Goal: Find specific page/section: Find specific page/section

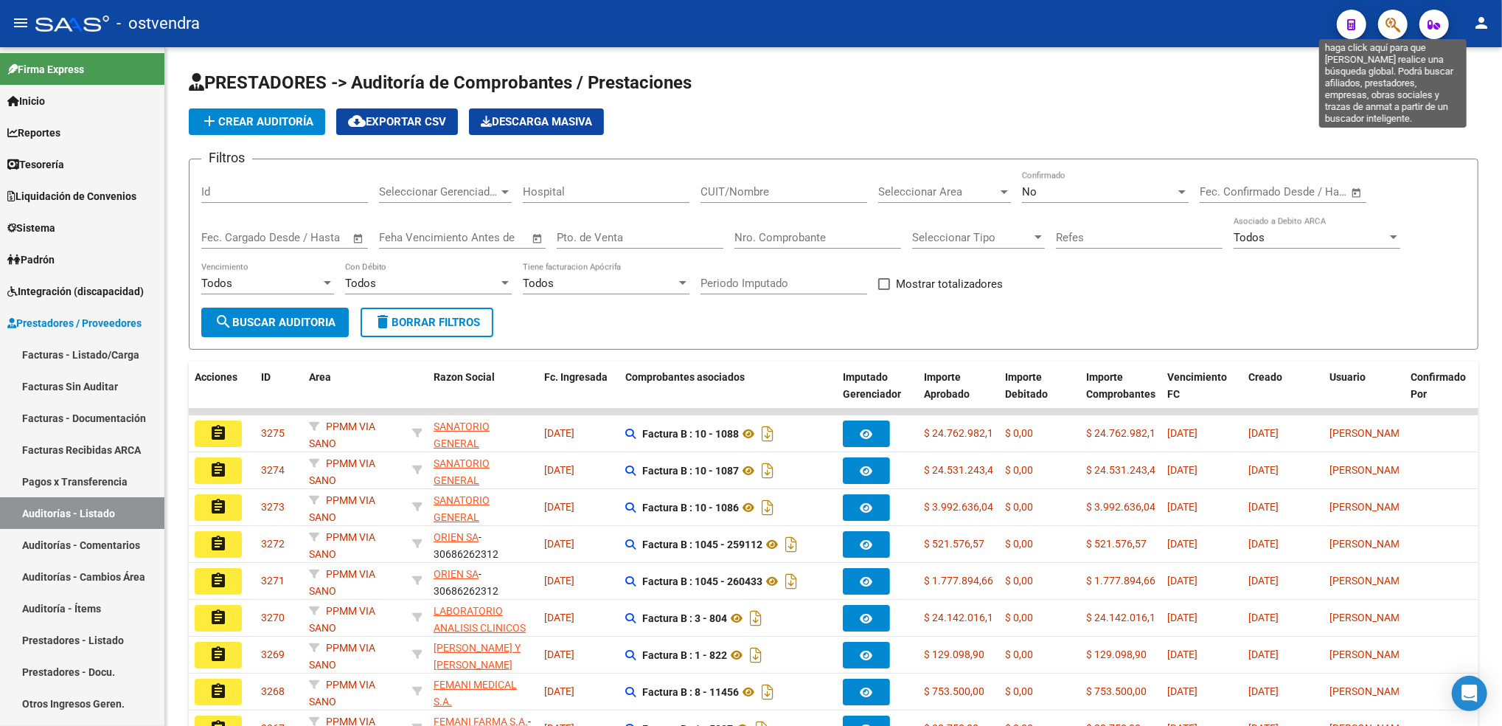
click at [1391, 22] on icon "button" at bounding box center [1393, 24] width 15 height 17
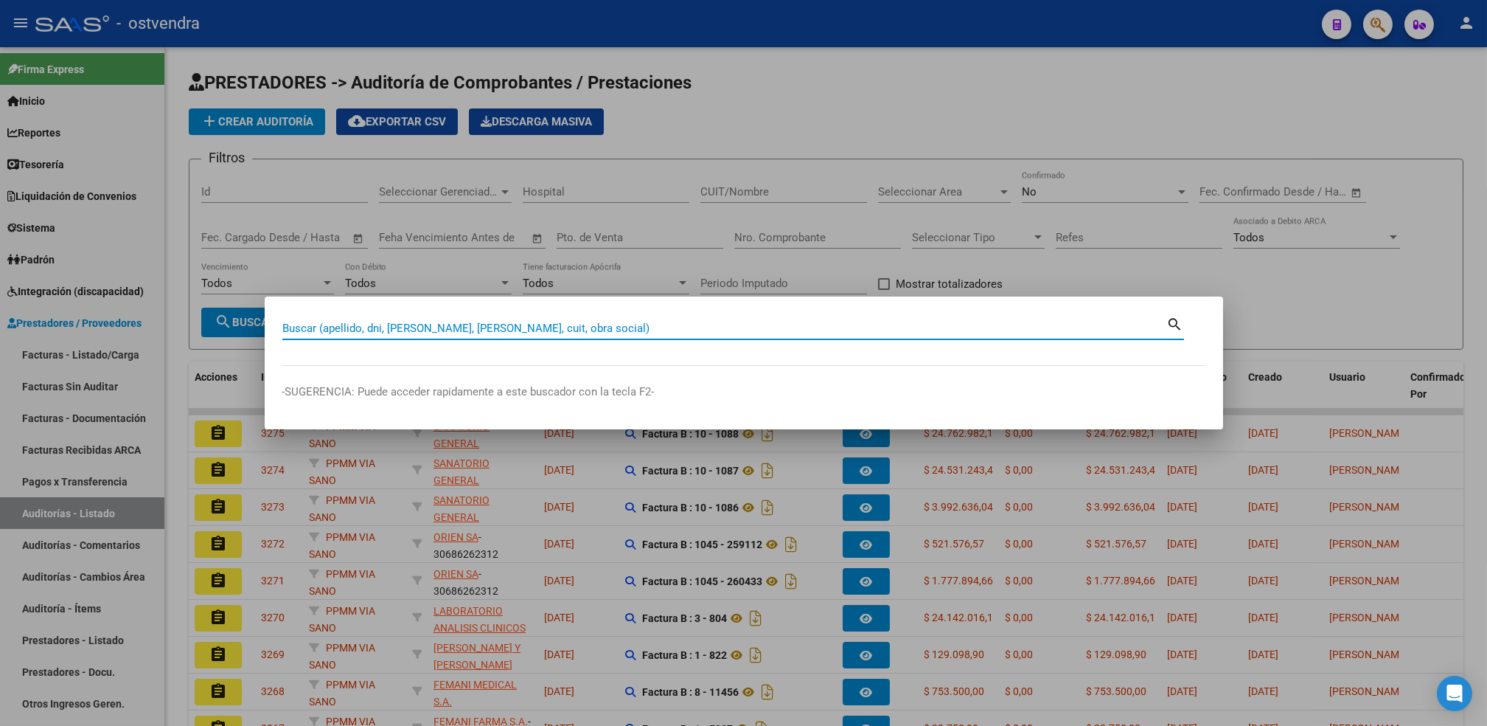
click at [675, 323] on input "Buscar (apellido, dni, [PERSON_NAME], [PERSON_NAME], cuit, obra social)" at bounding box center [724, 328] width 885 height 13
paste input "17820427"
type input "17820427"
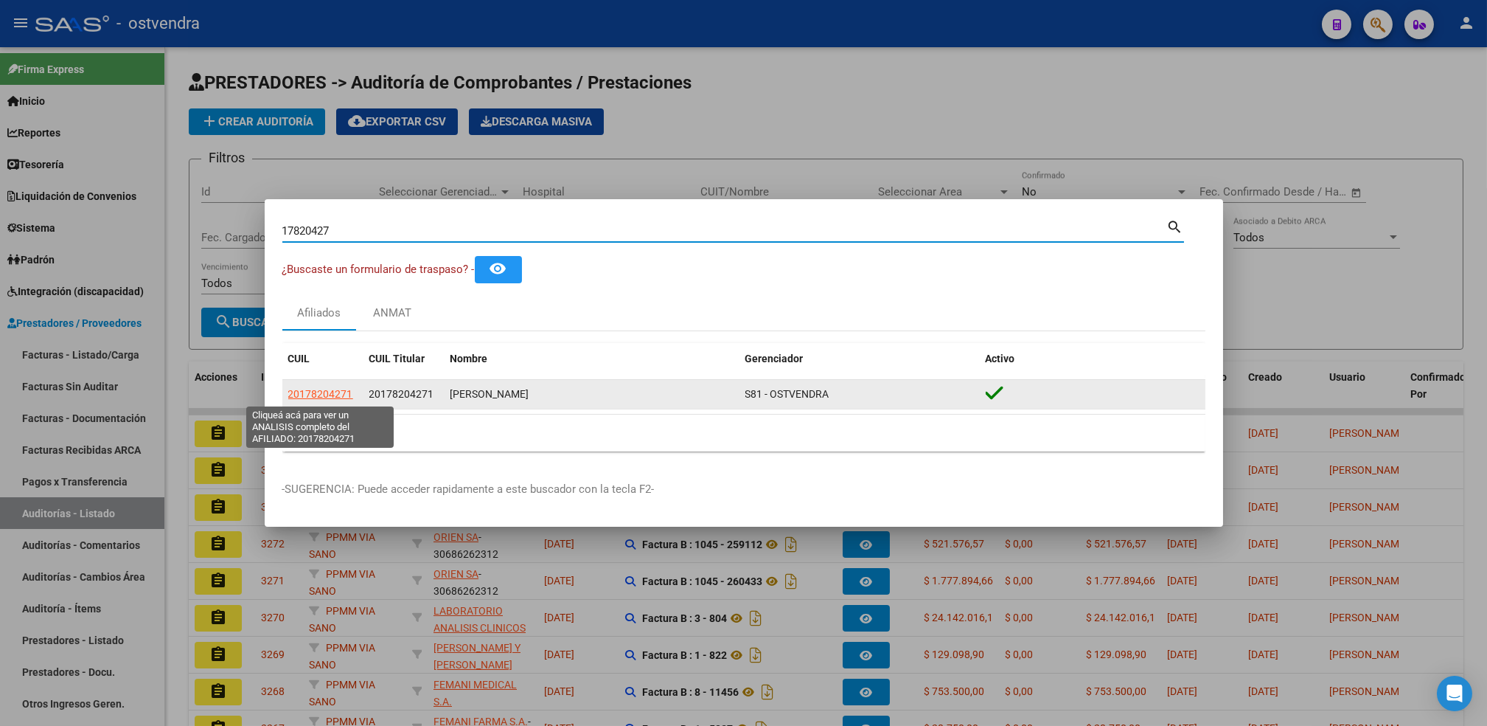
click at [322, 390] on span "20178204271" at bounding box center [320, 394] width 65 height 12
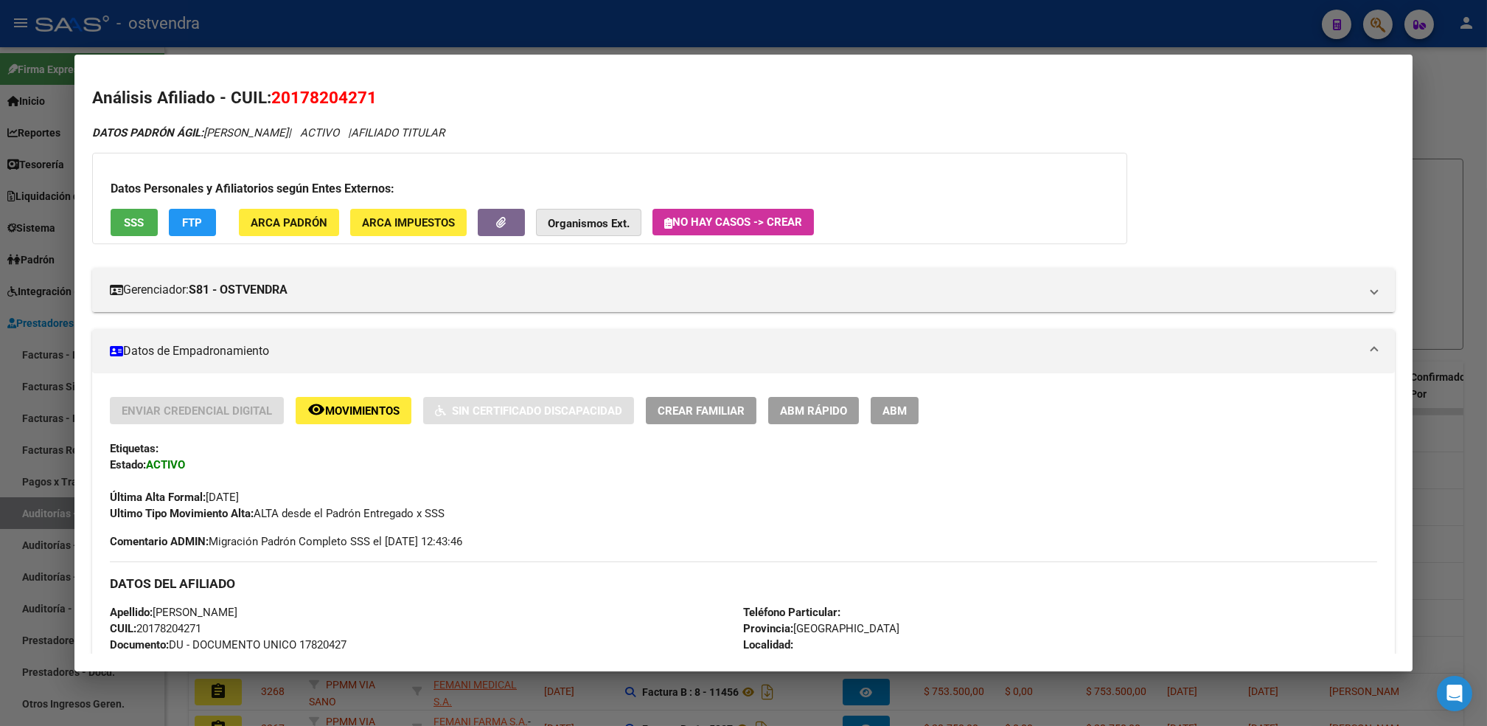
click at [578, 217] on strong "Organismos Ext." at bounding box center [589, 223] width 82 height 13
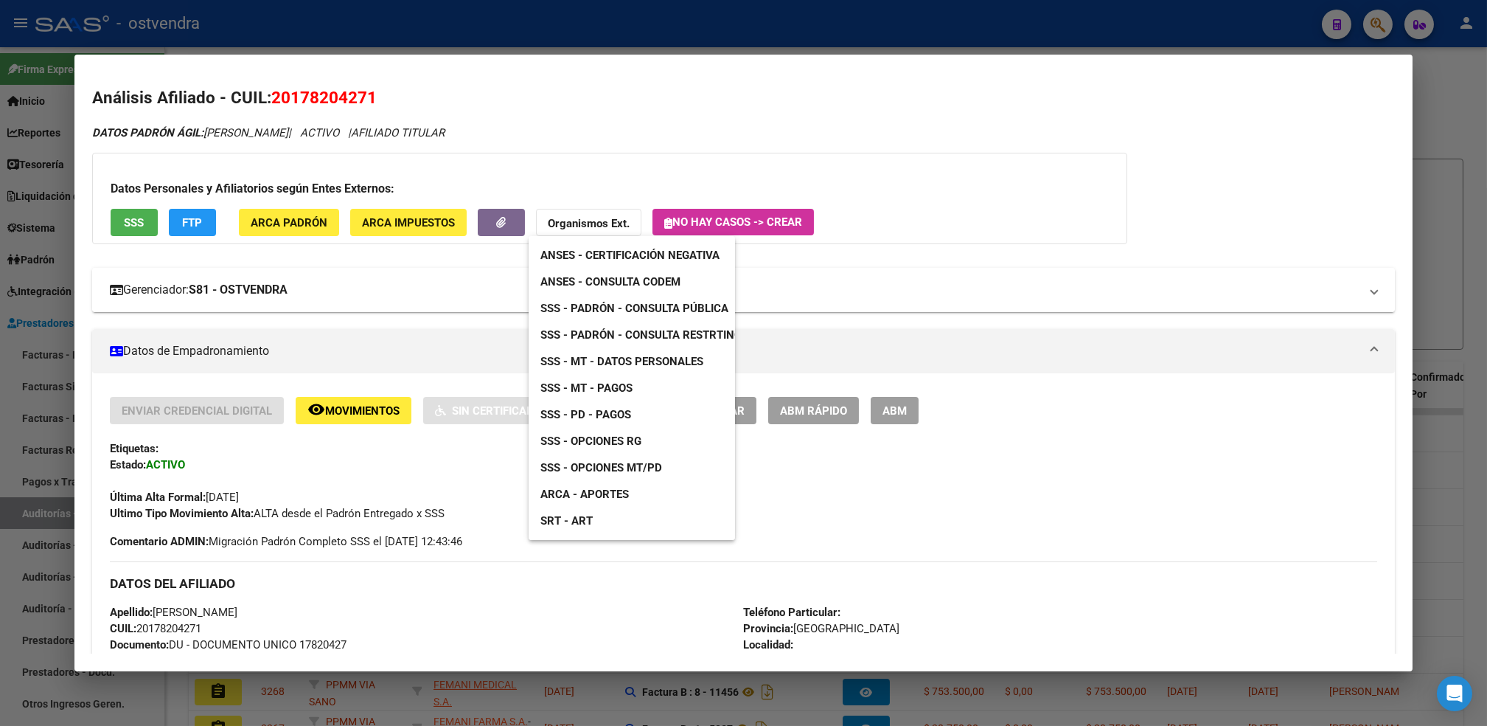
click at [1001, 269] on div at bounding box center [743, 363] width 1487 height 726
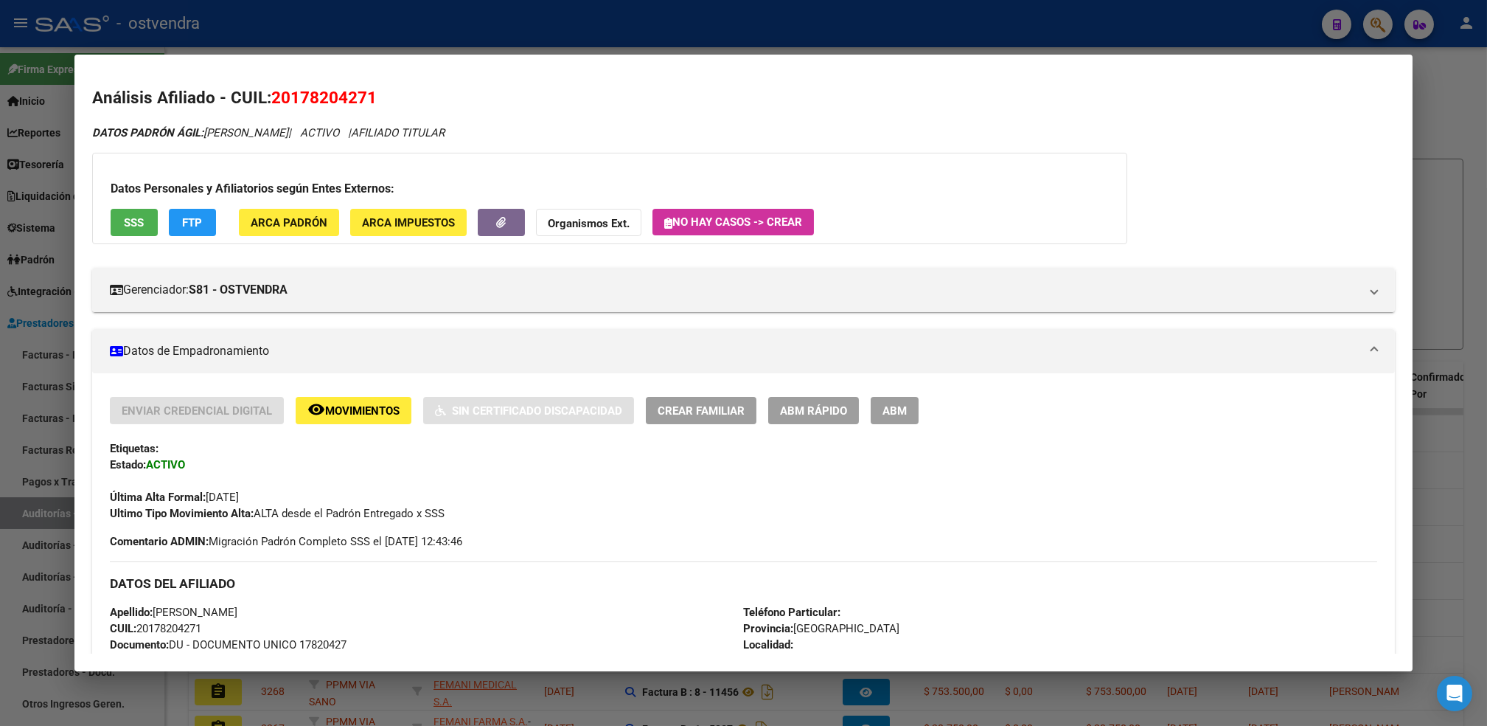
click at [1456, 94] on div at bounding box center [743, 363] width 1487 height 726
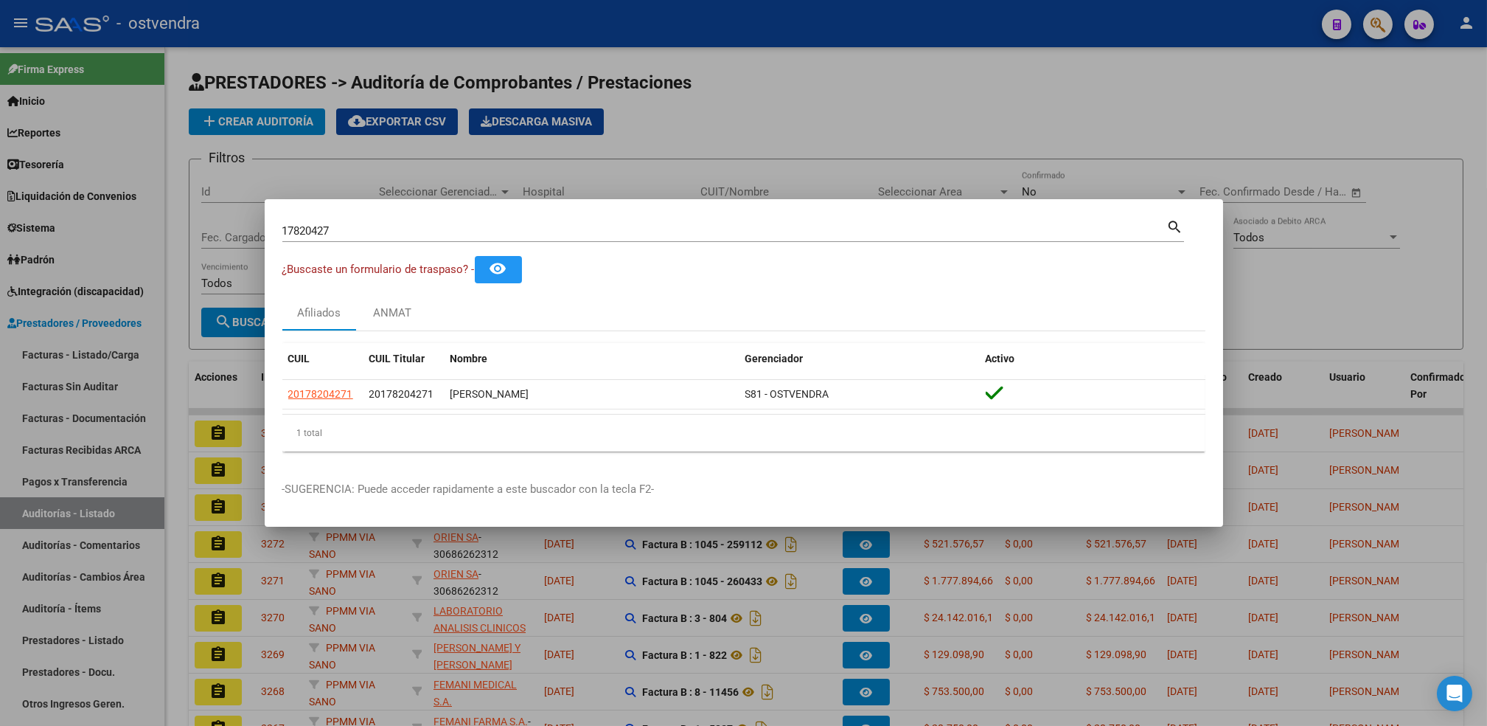
click at [1058, 83] on div at bounding box center [743, 363] width 1487 height 726
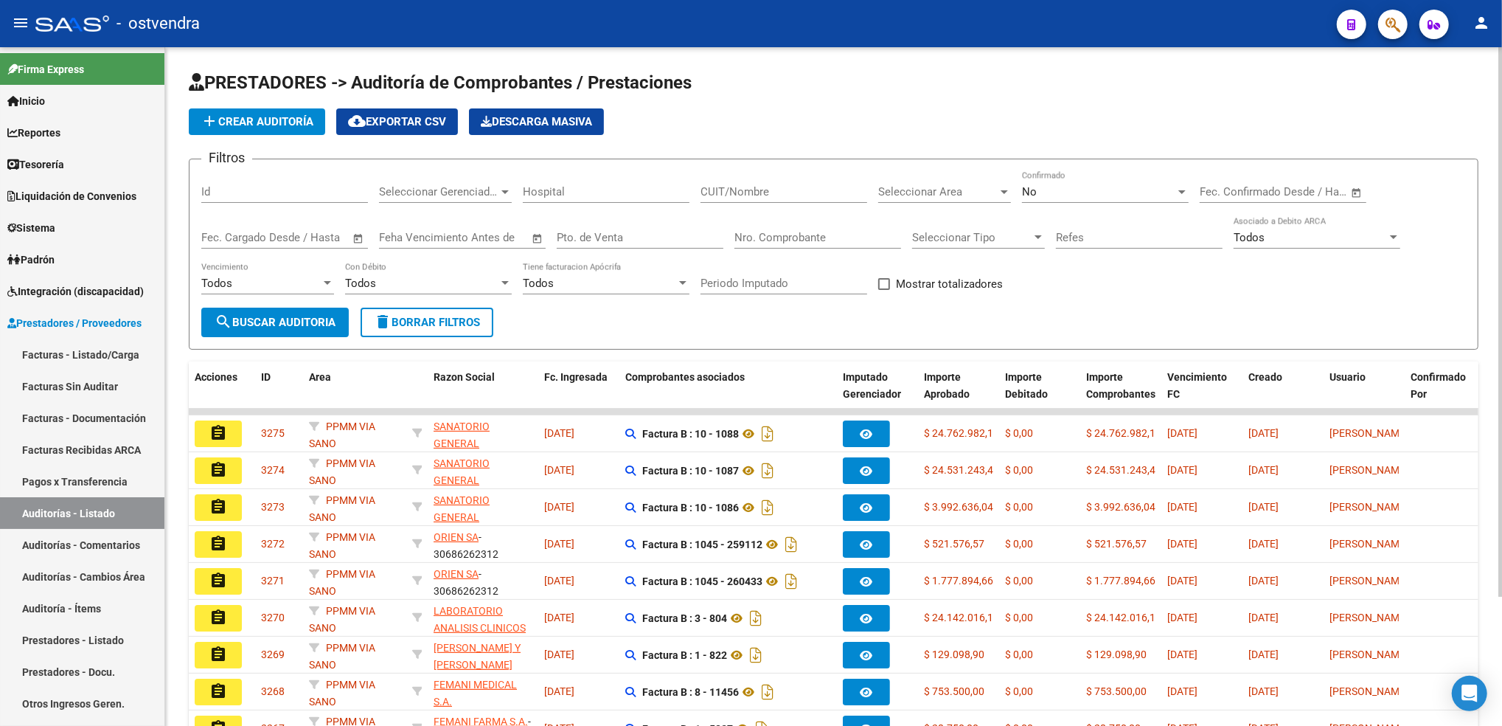
click at [1062, 77] on h1 "PRESTADORES -> Auditoría de Comprobantes / Prestaciones" at bounding box center [834, 84] width 1290 height 26
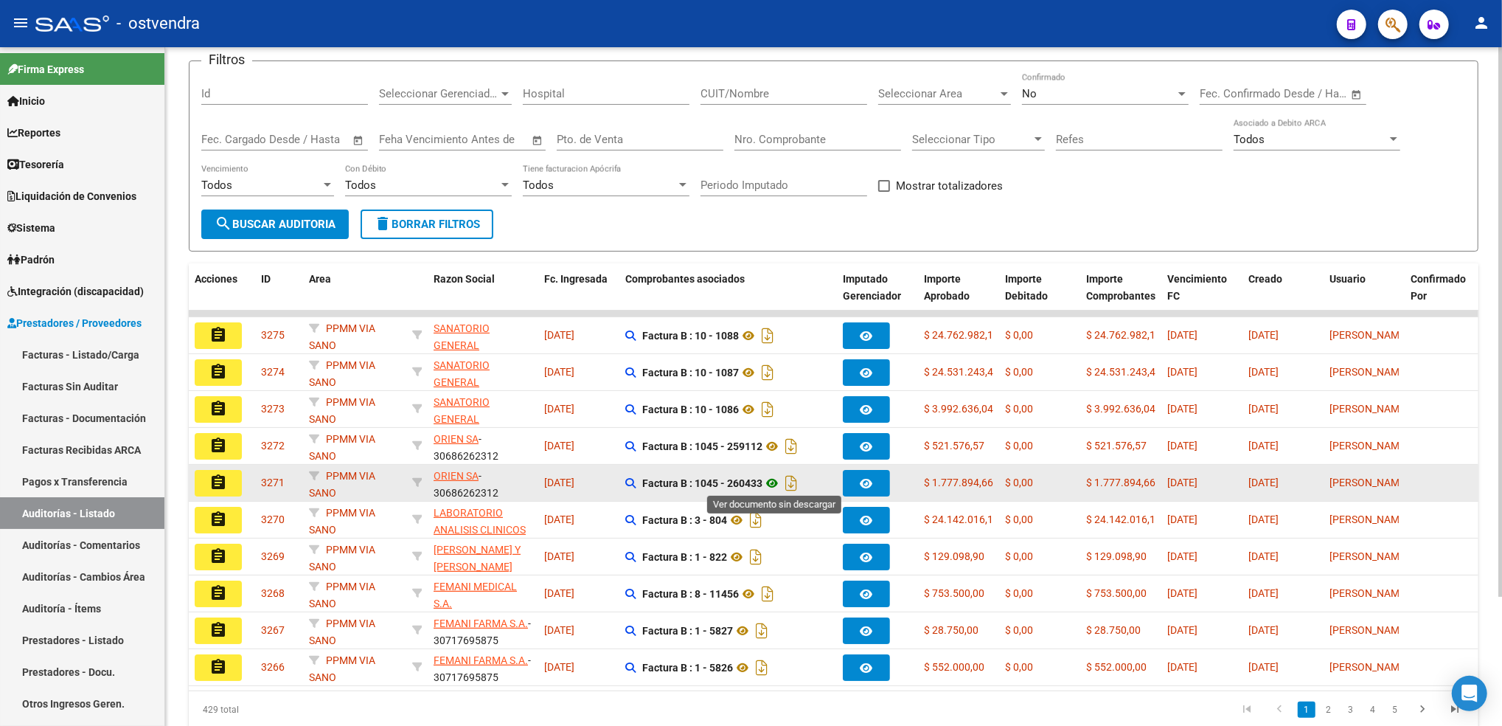
click at [780, 482] on icon at bounding box center [772, 483] width 19 height 18
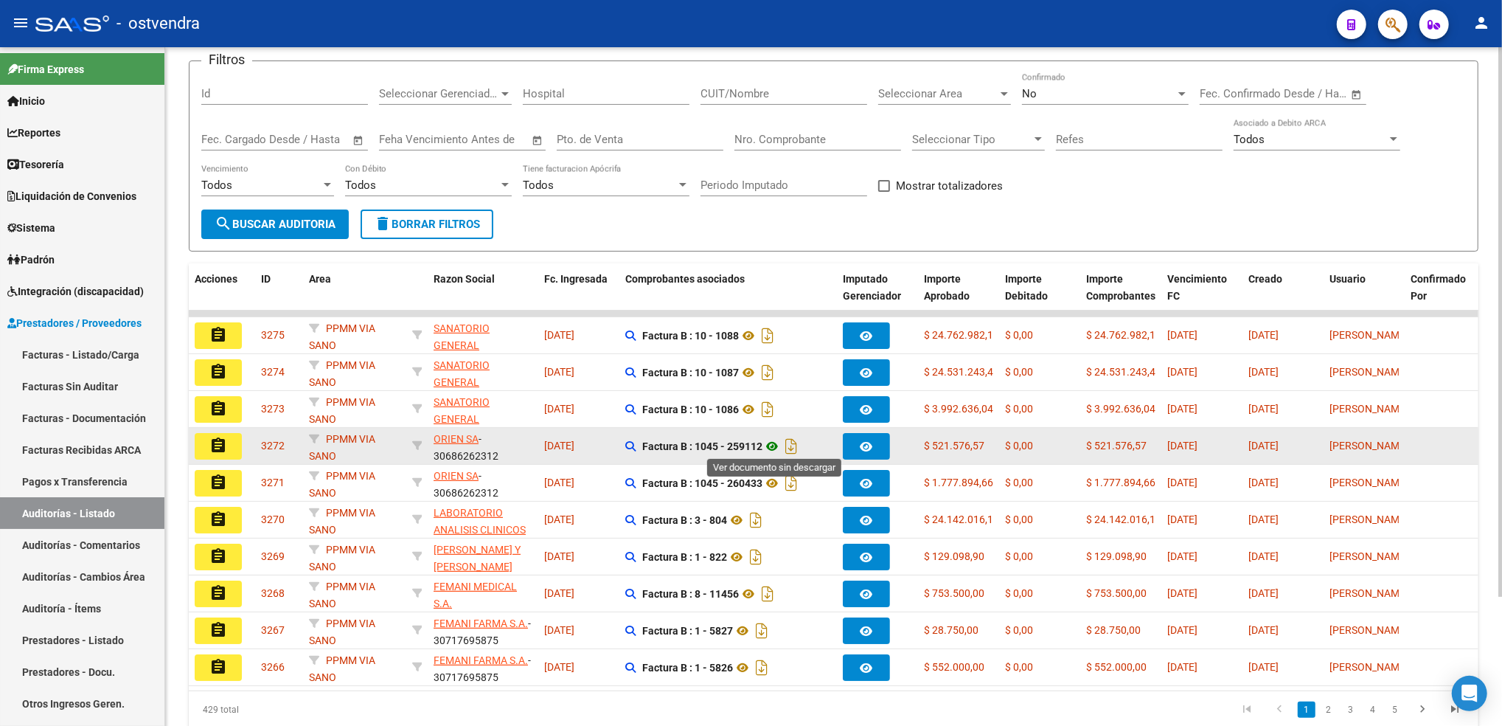
click at [779, 444] on icon at bounding box center [772, 446] width 19 height 18
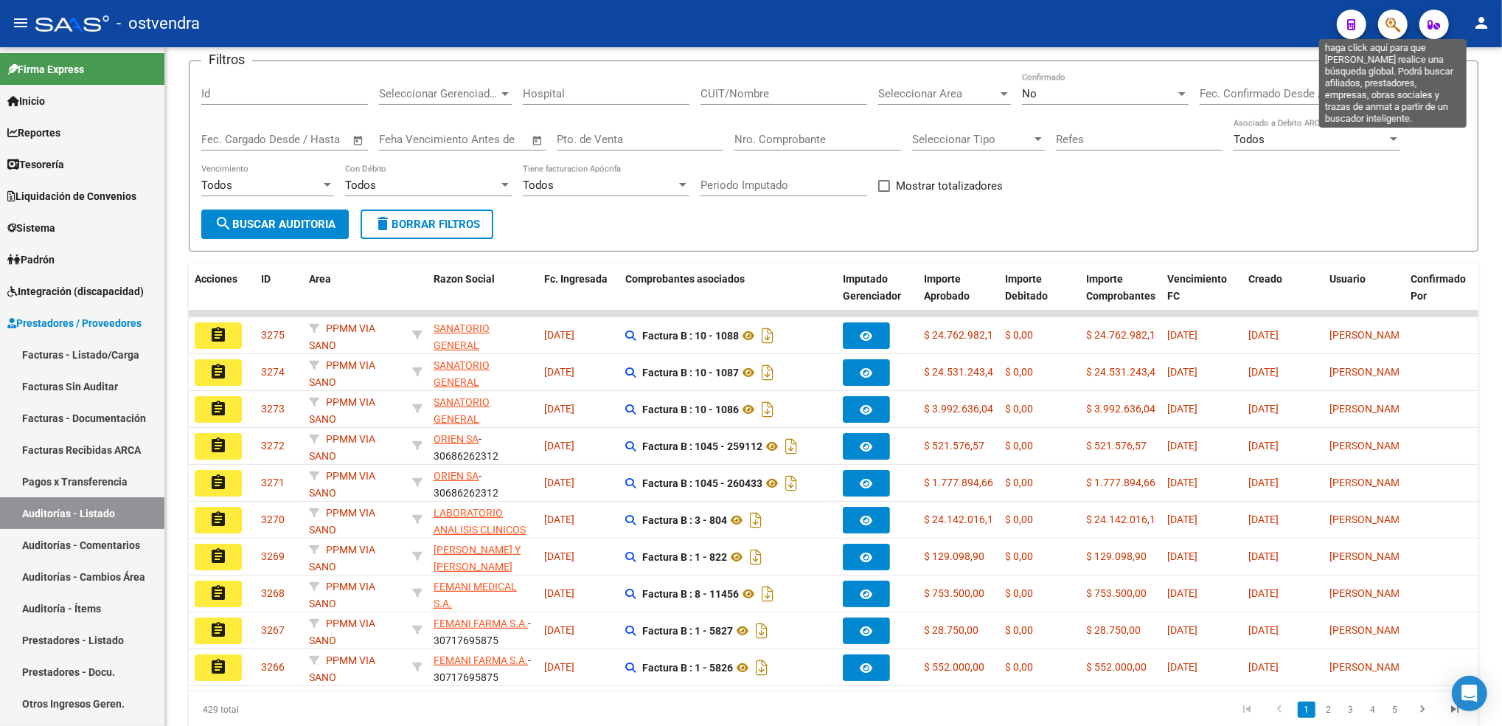
click at [1392, 22] on icon "button" at bounding box center [1393, 24] width 15 height 17
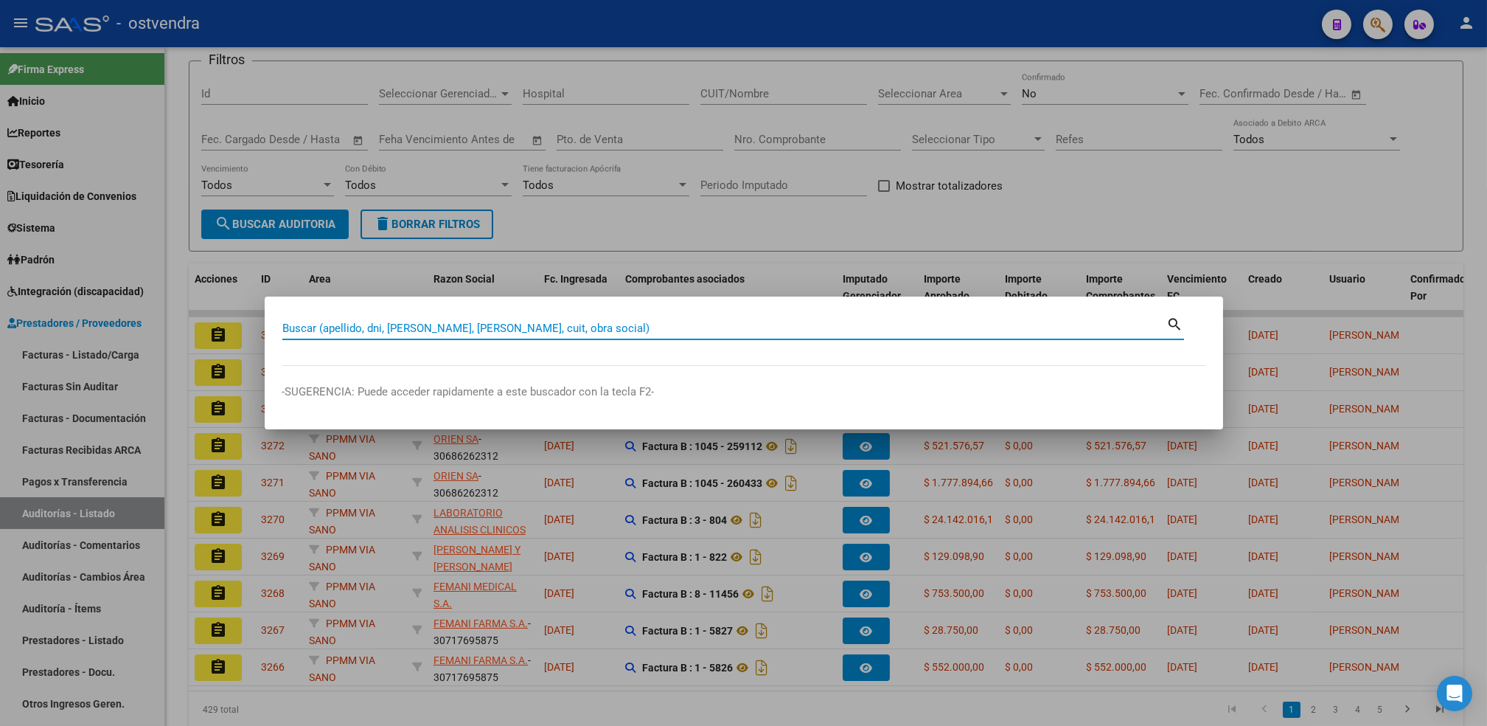
click at [784, 320] on div "Buscar (apellido, dni, [PERSON_NAME], [PERSON_NAME], cuit, obra social)" at bounding box center [724, 328] width 885 height 22
click at [784, 328] on input "Buscar (apellido, dni, [PERSON_NAME], [PERSON_NAME], cuit, obra social)" at bounding box center [724, 328] width 885 height 13
paste input "33421382"
type input "33421382"
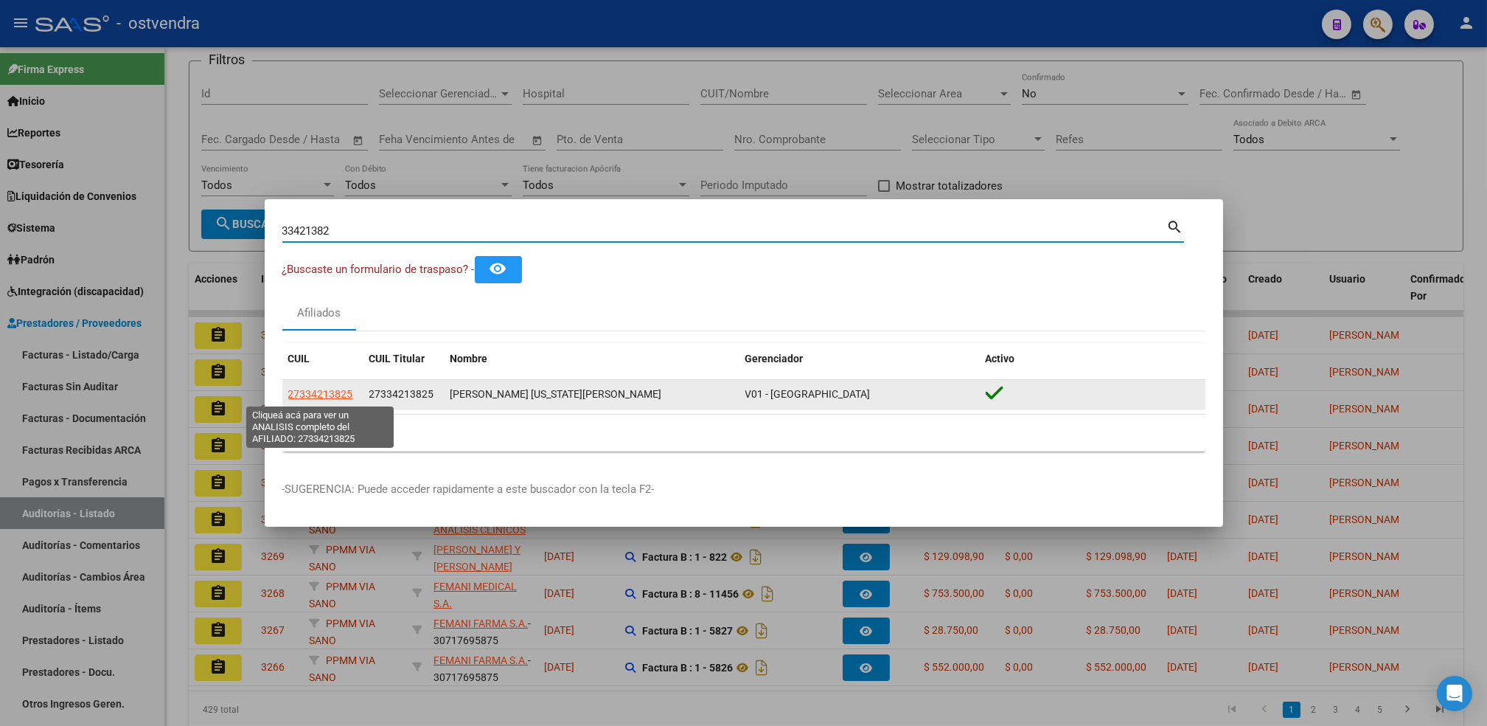
click at [324, 392] on span "27334213825" at bounding box center [320, 394] width 65 height 12
type textarea "27334213825"
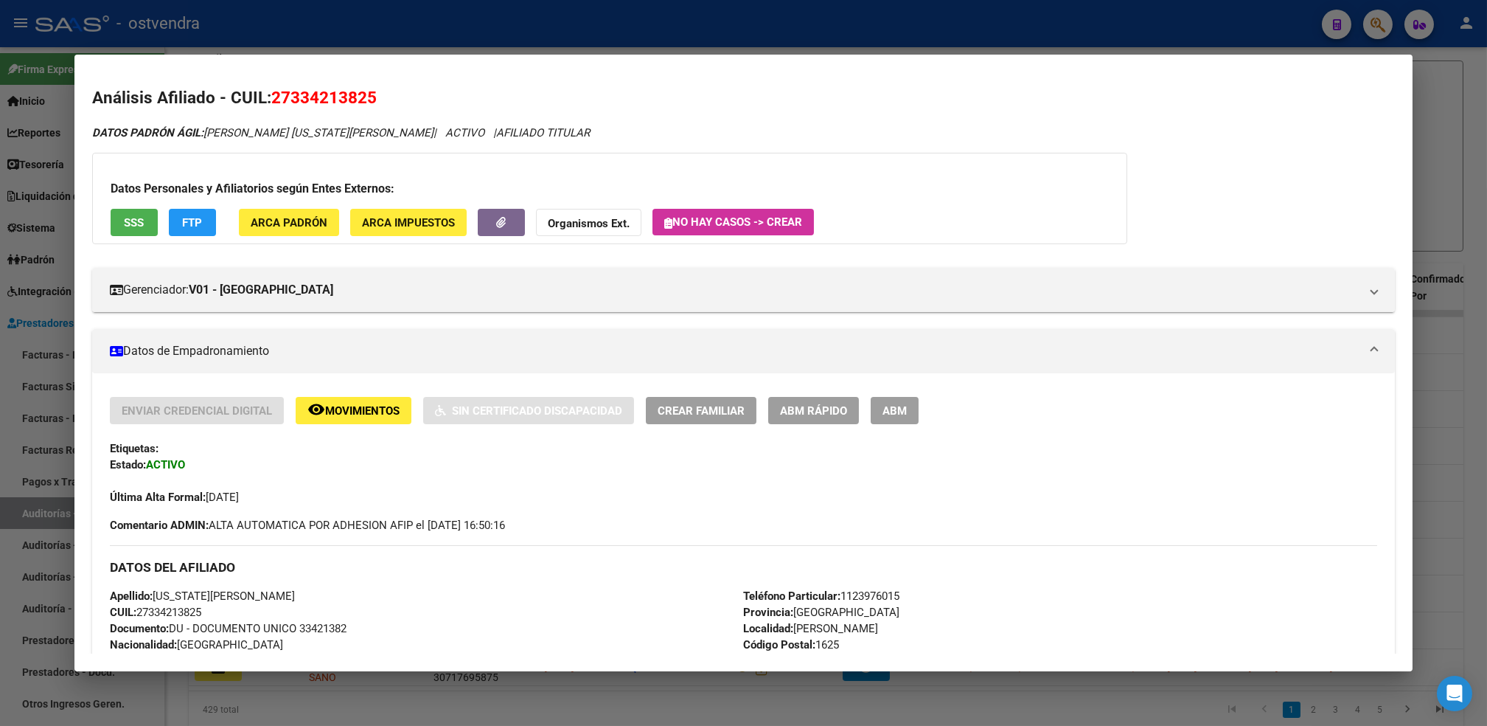
click at [1475, 108] on div at bounding box center [743, 363] width 1487 height 726
